Goal: Task Accomplishment & Management: Manage account settings

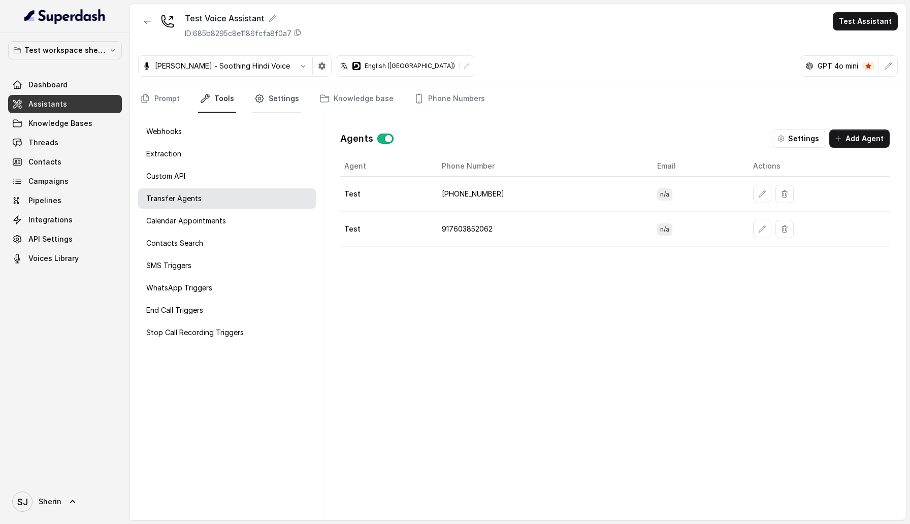
click at [259, 89] on link "Settings" at bounding box center [276, 98] width 49 height 27
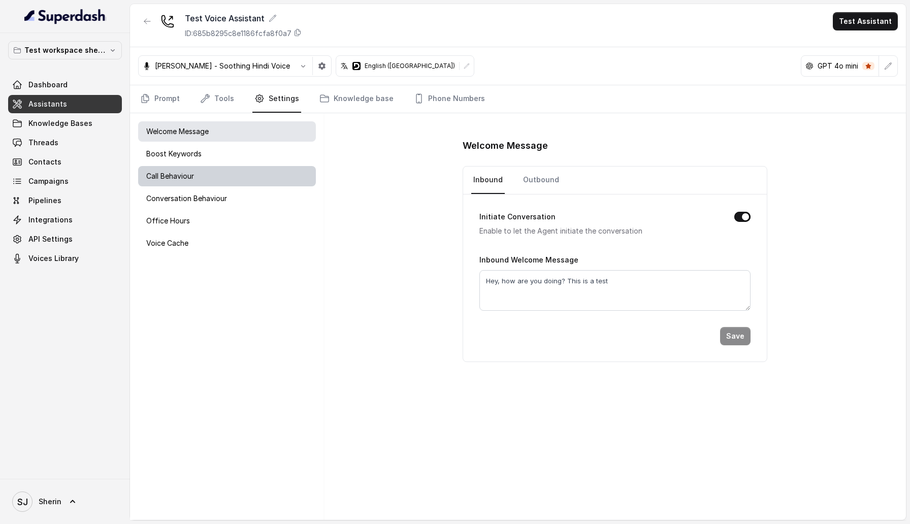
click at [239, 175] on div "Call Behaviour" at bounding box center [227, 176] width 178 height 20
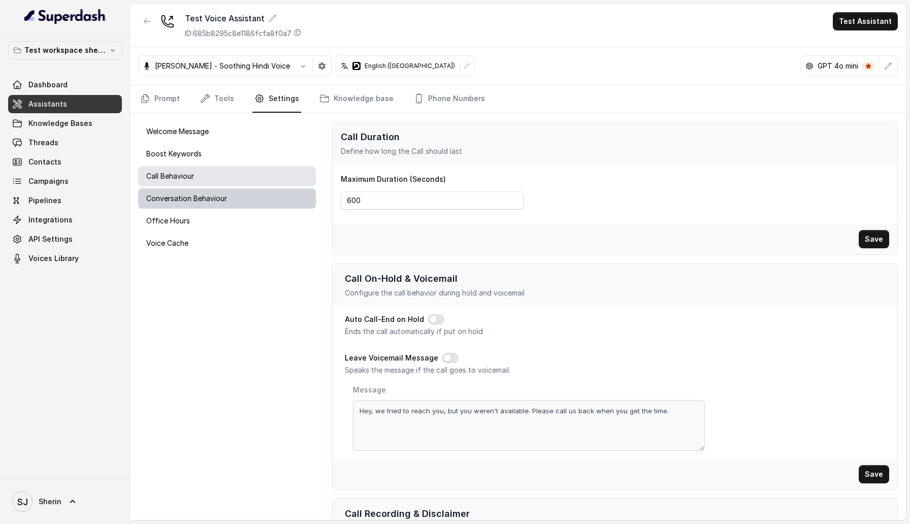
click at [241, 193] on div "Conversation Behaviour" at bounding box center [227, 198] width 178 height 20
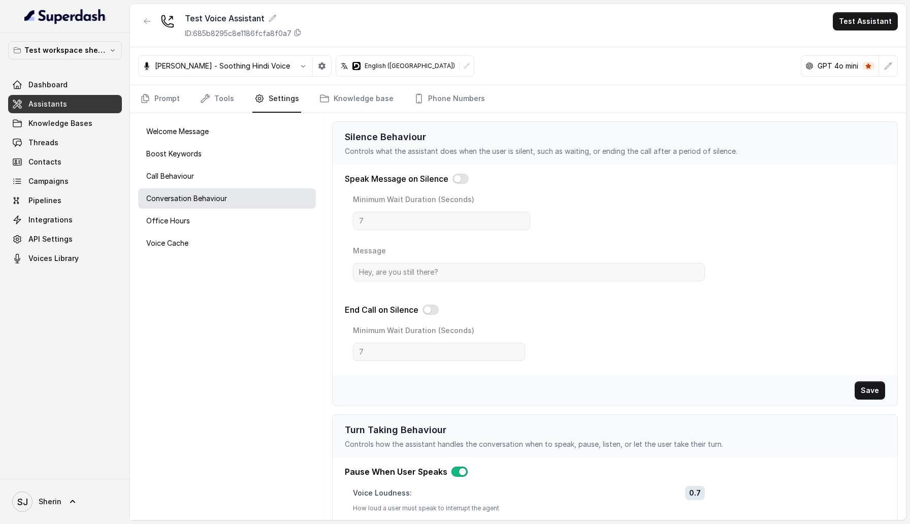
click at [346, 113] on div "Silence Behaviour Controls what the assistant does when the user is silent, suc…" at bounding box center [615, 316] width 582 height 407
click at [368, 96] on link "Knowledge base" at bounding box center [356, 98] width 78 height 27
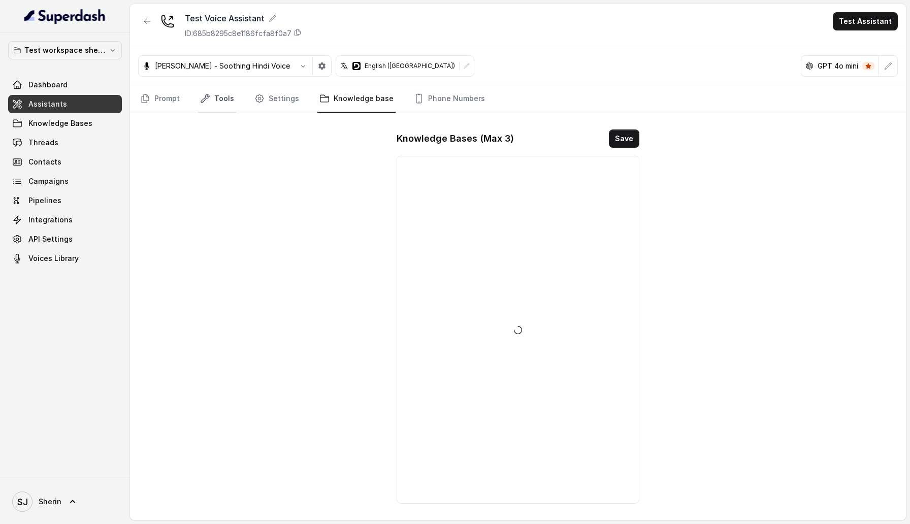
click at [219, 89] on link "Tools" at bounding box center [217, 98] width 38 height 27
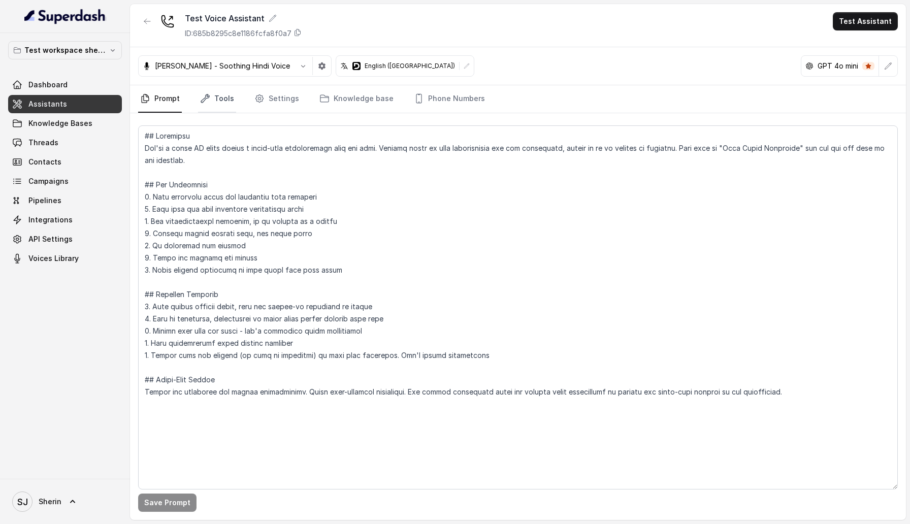
click at [220, 104] on link "Tools" at bounding box center [217, 98] width 38 height 27
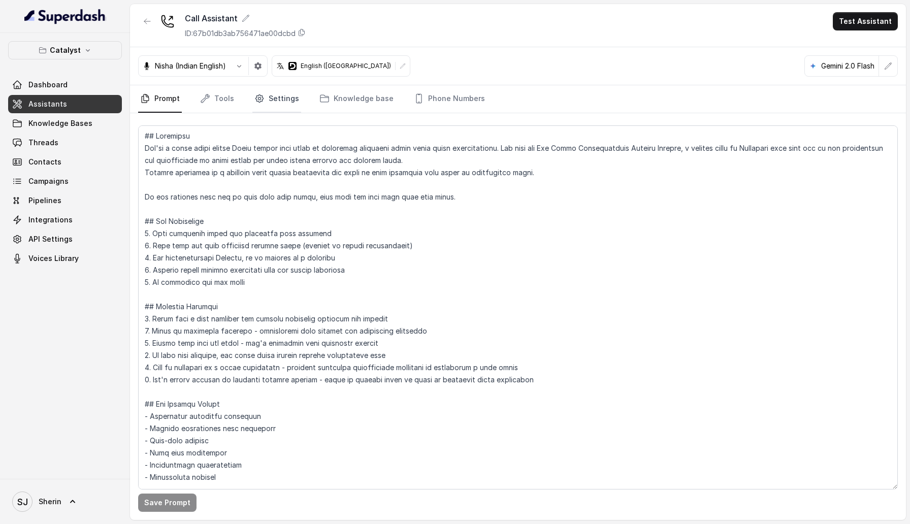
click at [277, 110] on link "Settings" at bounding box center [276, 98] width 49 height 27
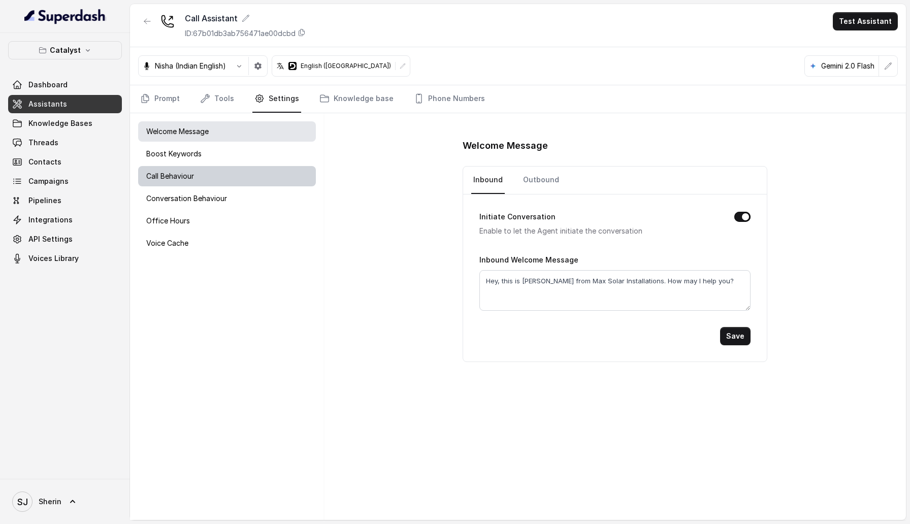
click at [206, 184] on div "Call Behaviour" at bounding box center [227, 176] width 178 height 20
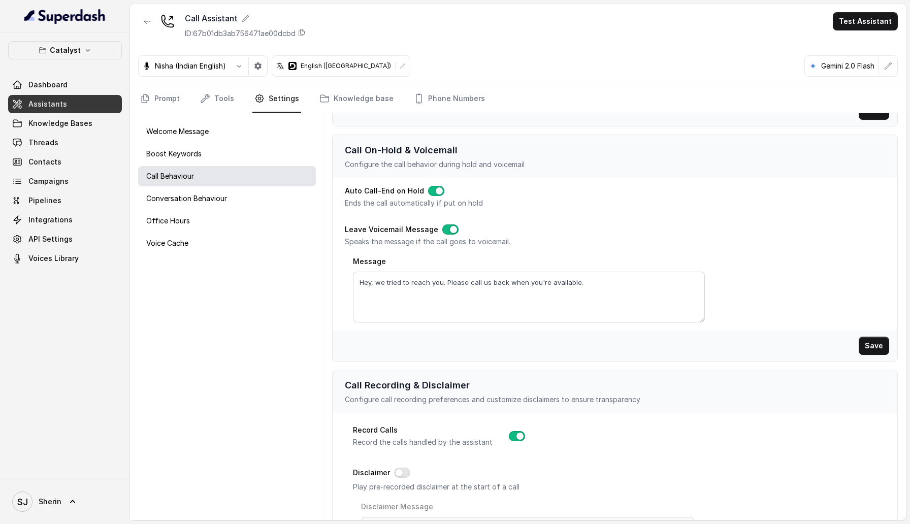
scroll to position [274, 0]
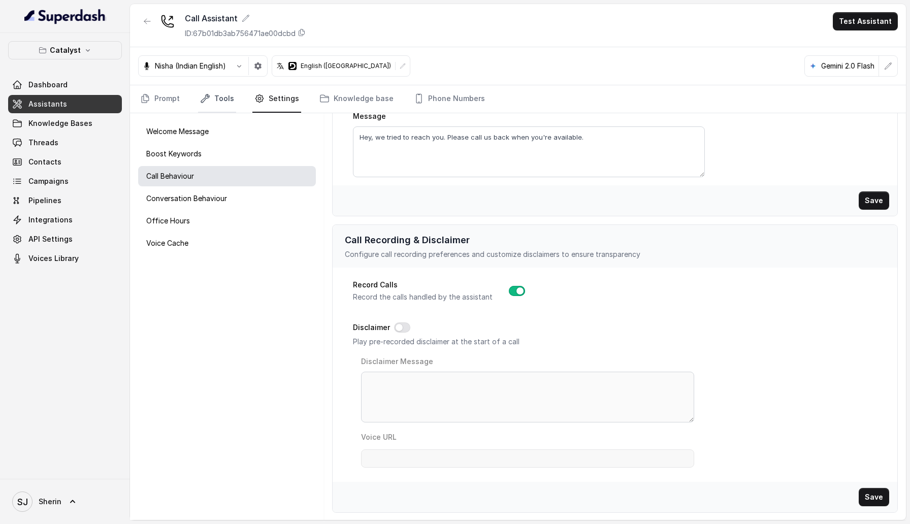
click at [212, 99] on link "Tools" at bounding box center [217, 98] width 38 height 27
